Goal: Information Seeking & Learning: Learn about a topic

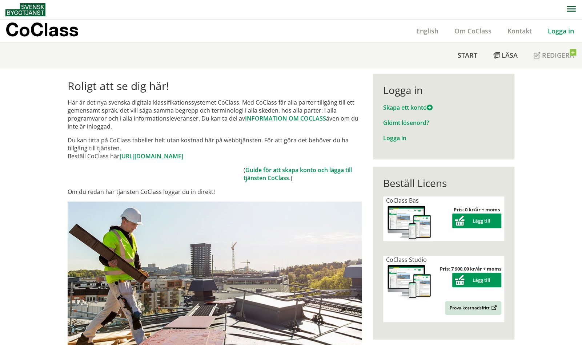
click at [554, 31] on link "Logga in" at bounding box center [560, 31] width 42 height 9
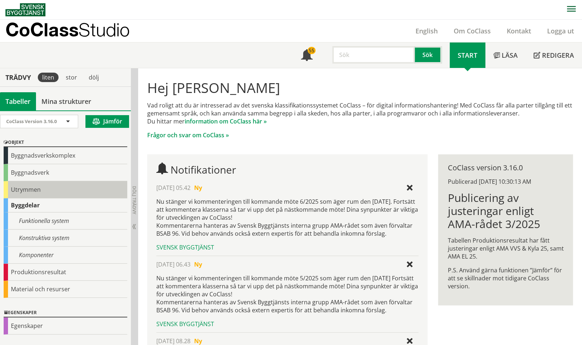
click at [47, 193] on div "Utrymmen" at bounding box center [66, 189] width 124 height 17
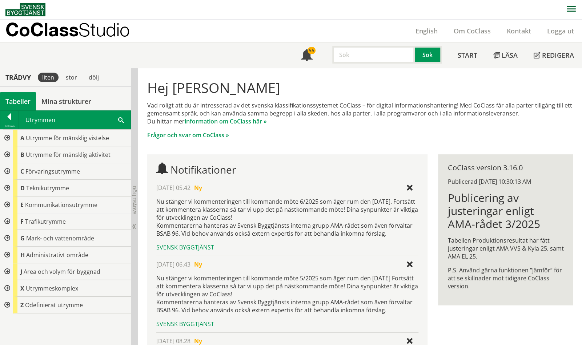
click at [47, 193] on div "D Teknikutrymme" at bounding box center [72, 188] width 118 height 17
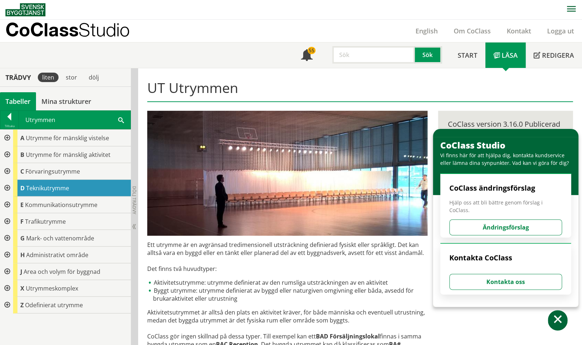
click at [45, 193] on div "D Teknikutrymme" at bounding box center [72, 188] width 118 height 17
click at [8, 185] on div at bounding box center [6, 188] width 13 height 17
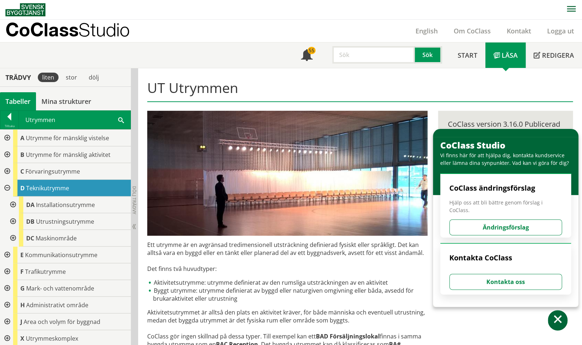
click at [8, 185] on div at bounding box center [6, 188] width 13 height 17
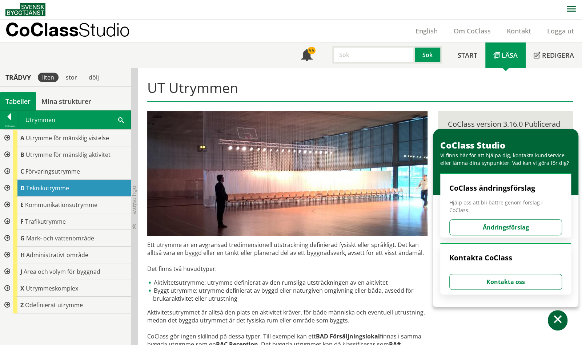
click at [7, 158] on div at bounding box center [6, 154] width 13 height 17
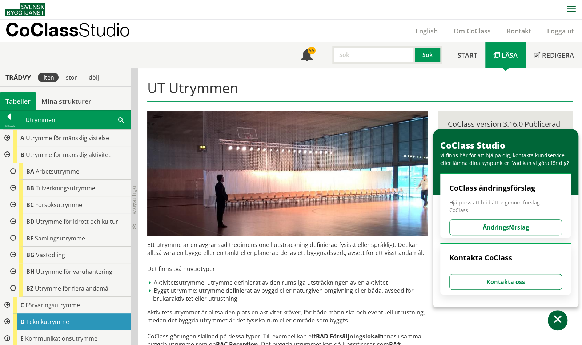
click at [7, 158] on div at bounding box center [6, 154] width 13 height 17
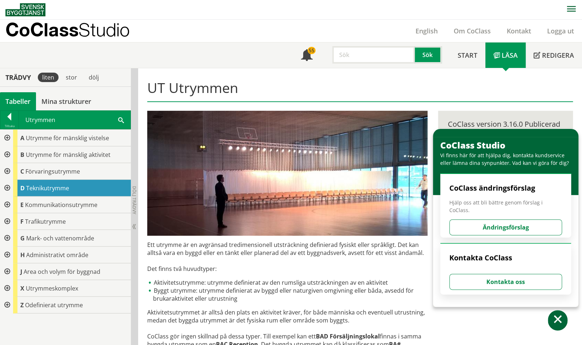
click at [6, 136] on div at bounding box center [6, 138] width 13 height 17
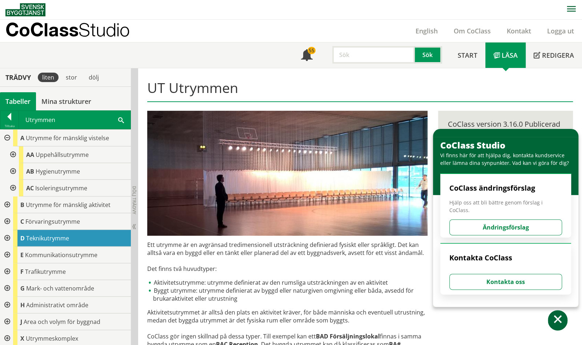
click at [6, 137] on div at bounding box center [6, 138] width 13 height 17
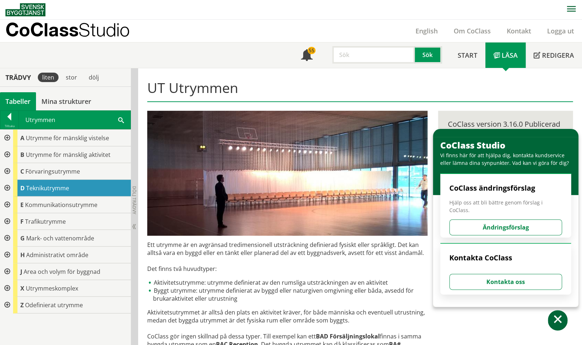
click at [6, 152] on div at bounding box center [6, 154] width 13 height 17
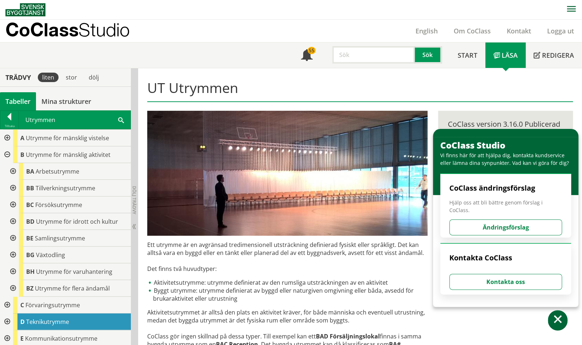
click at [6, 153] on div at bounding box center [6, 154] width 13 height 17
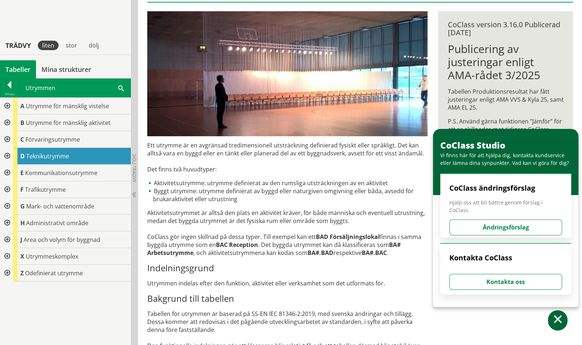
scroll to position [36, 0]
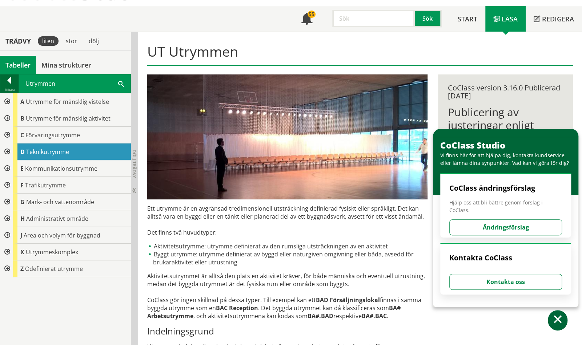
click at [7, 79] on div at bounding box center [9, 82] width 18 height 10
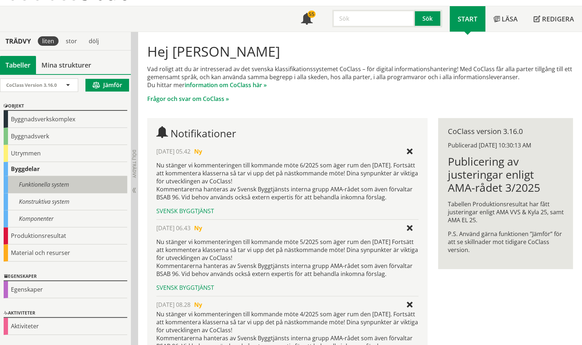
click at [27, 182] on div "Funktionella system" at bounding box center [66, 184] width 124 height 17
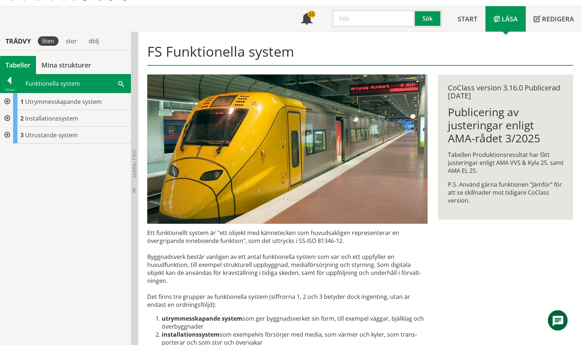
click at [5, 102] on div at bounding box center [6, 101] width 13 height 17
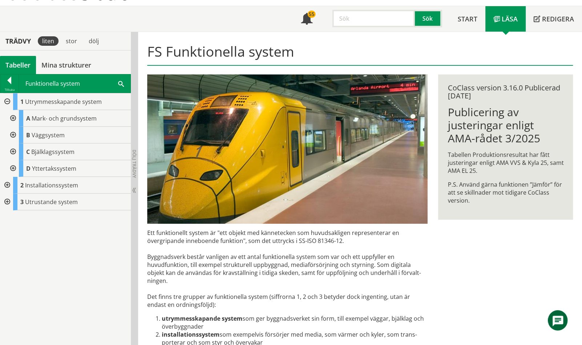
click at [15, 117] on div at bounding box center [12, 118] width 13 height 17
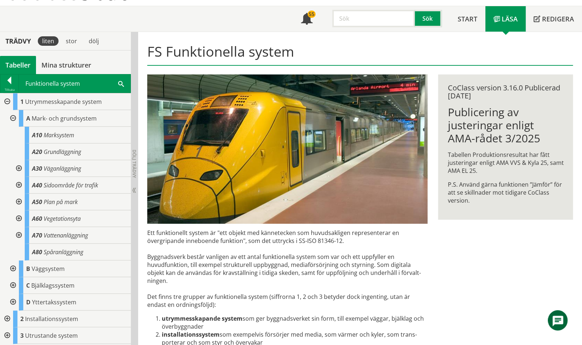
click at [15, 116] on div at bounding box center [12, 118] width 13 height 17
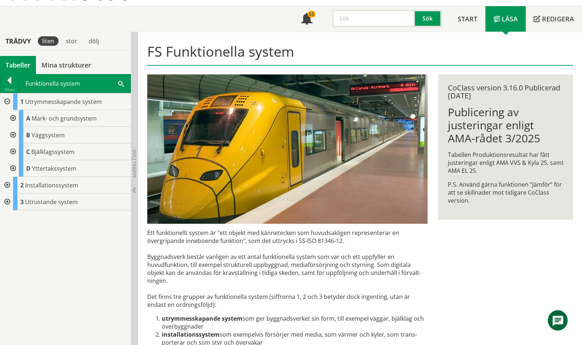
click at [7, 103] on div at bounding box center [6, 101] width 13 height 17
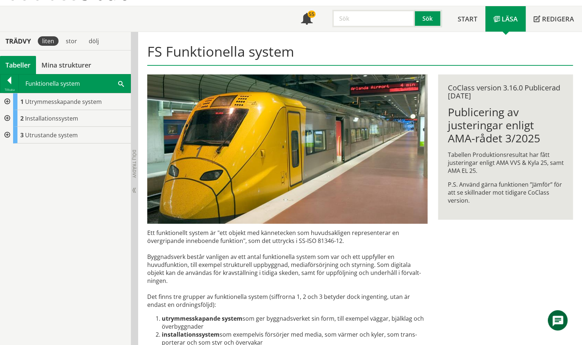
drag, startPoint x: 4, startPoint y: 141, endPoint x: 5, endPoint y: 134, distance: 6.2
click at [5, 138] on div at bounding box center [6, 135] width 13 height 17
click at [5, 134] on div "3 Utrustande system" at bounding box center [65, 135] width 131 height 17
click at [10, 85] on div at bounding box center [9, 82] width 18 height 10
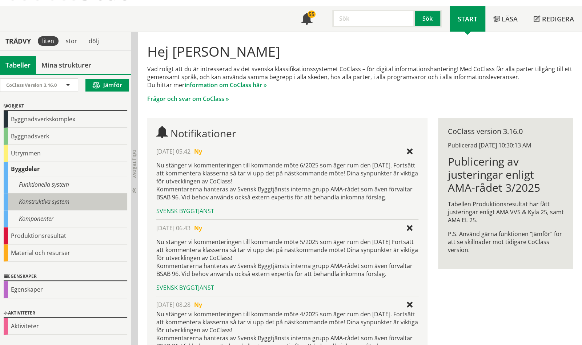
click at [26, 195] on div "Konstruktiva system" at bounding box center [66, 201] width 124 height 17
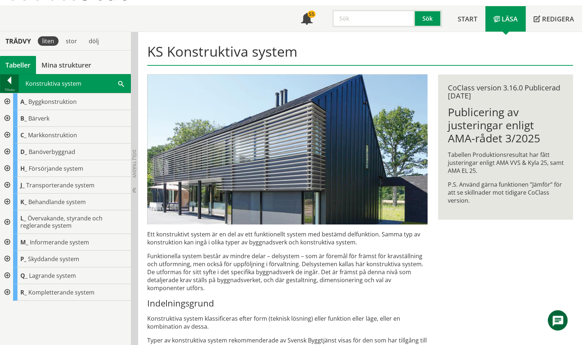
click at [13, 80] on div at bounding box center [9, 82] width 18 height 10
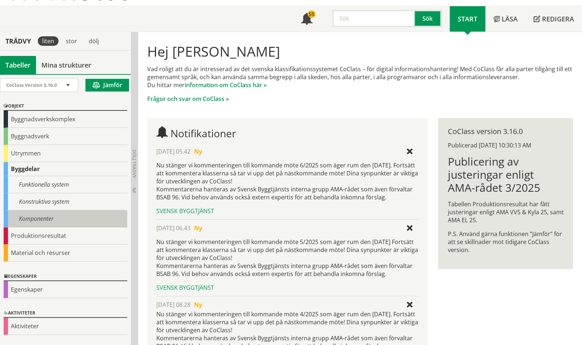
click at [33, 220] on div "Komponenter" at bounding box center [66, 218] width 124 height 17
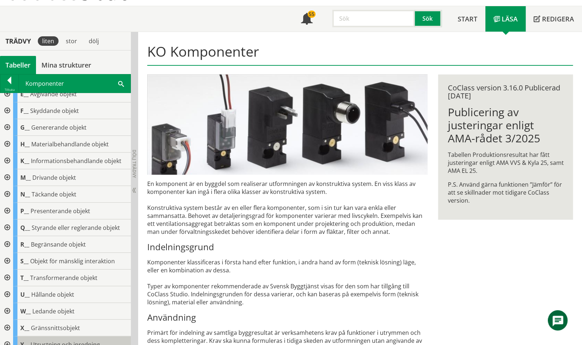
scroll to position [72, 0]
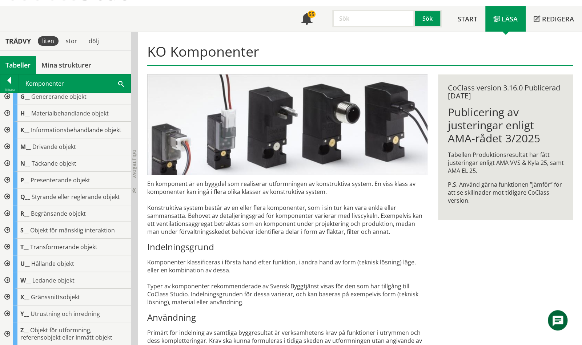
click at [6, 296] on div at bounding box center [6, 297] width 13 height 17
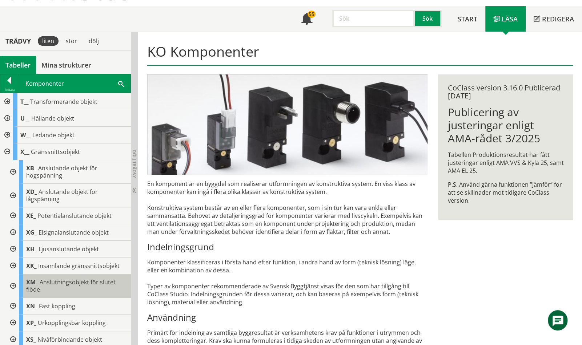
scroll to position [290, 0]
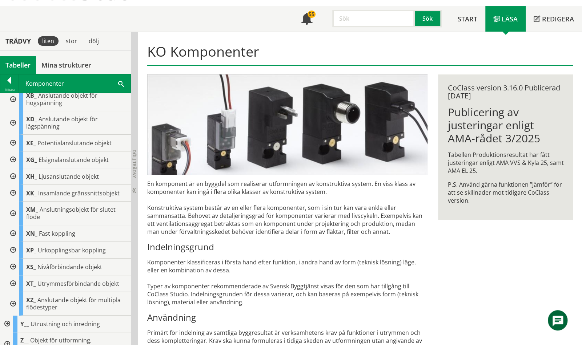
click at [12, 211] on div at bounding box center [12, 214] width 13 height 24
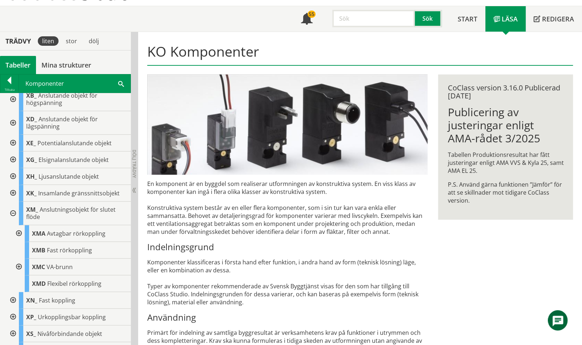
click at [20, 265] on div at bounding box center [18, 267] width 13 height 17
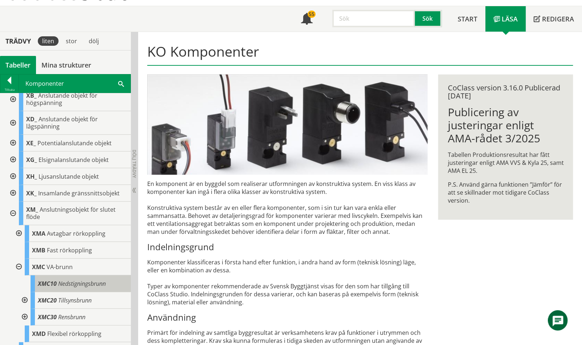
click at [58, 284] on span "Nedstigningsbrunn" at bounding box center [82, 284] width 48 height 8
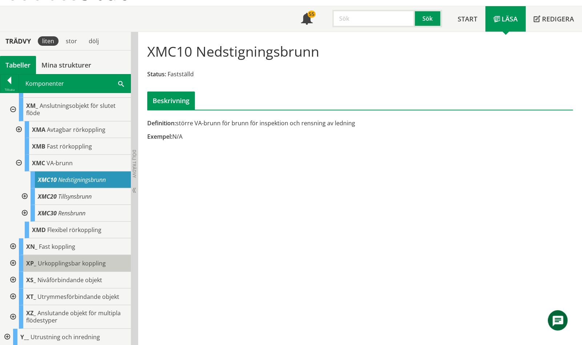
scroll to position [399, 0]
